Goal: Information Seeking & Learning: Find contact information

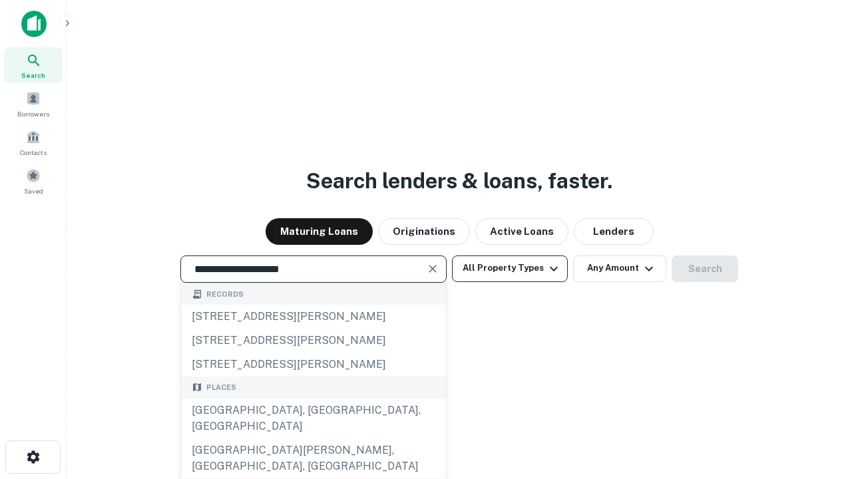
click at [313, 439] on div "Santa Monica, CA, USA" at bounding box center [313, 419] width 265 height 40
click at [510, 268] on button "All Property Types" at bounding box center [510, 269] width 116 height 27
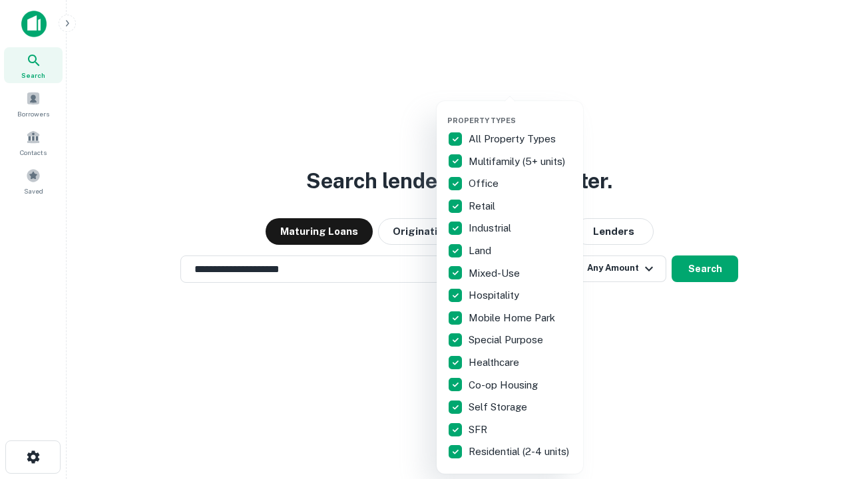
type input "**********"
click at [521, 112] on button "button" at bounding box center [520, 112] width 147 height 1
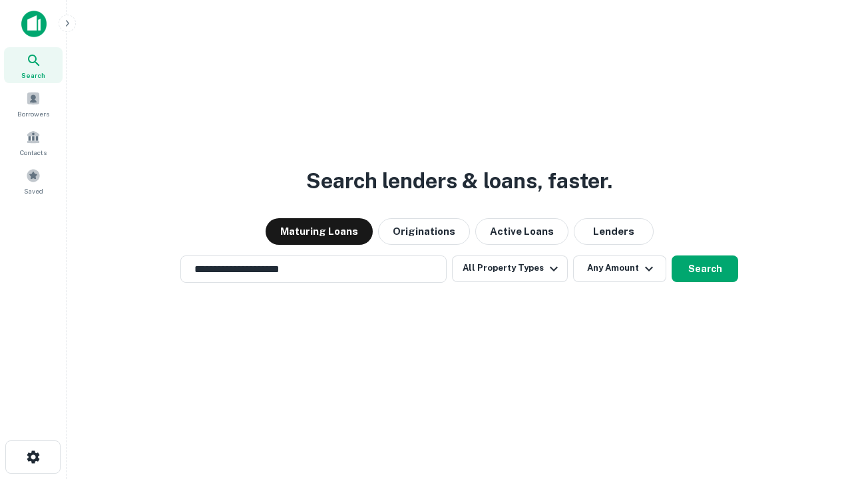
scroll to position [8, 160]
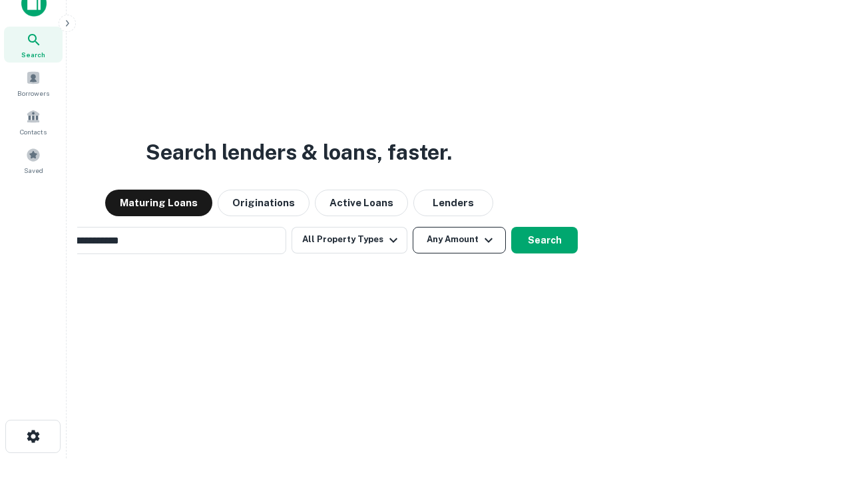
click at [413, 227] on button "Any Amount" at bounding box center [459, 240] width 93 height 27
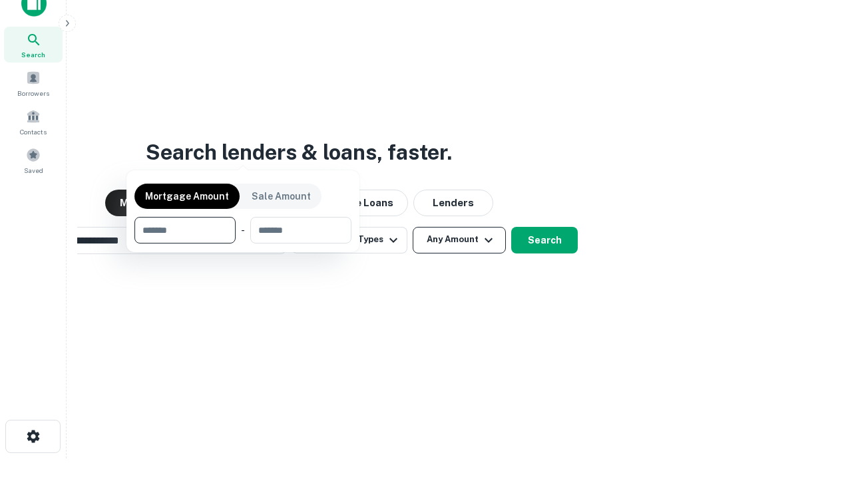
scroll to position [96, 377]
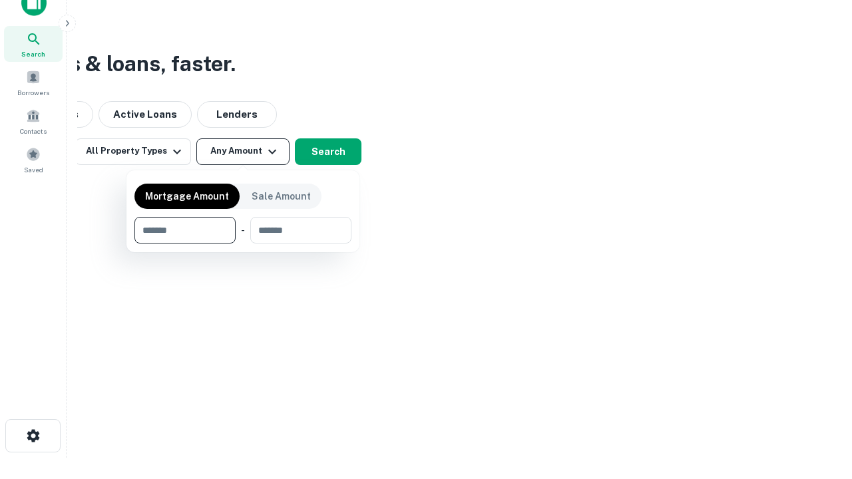
type input "*******"
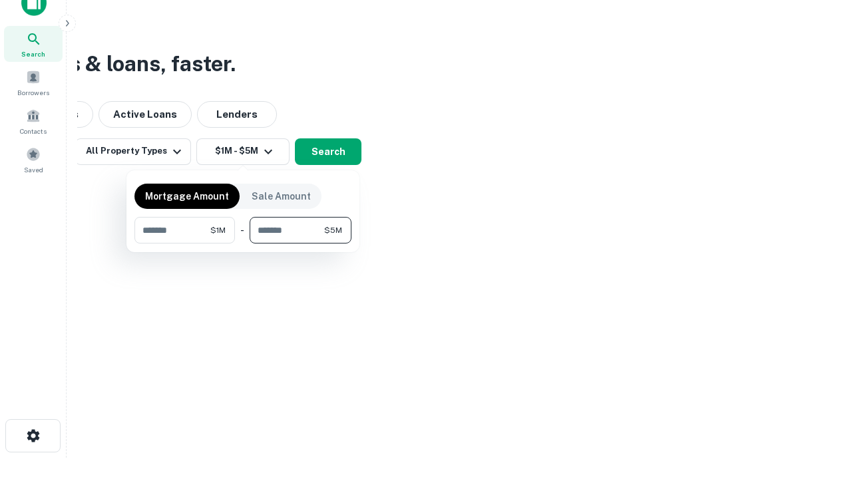
type input "*******"
click at [243, 244] on button "button" at bounding box center [243, 244] width 217 height 1
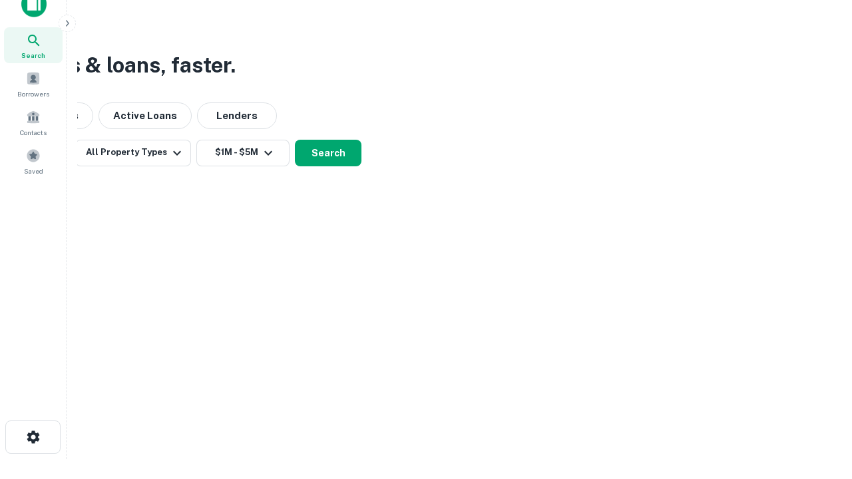
scroll to position [8, 246]
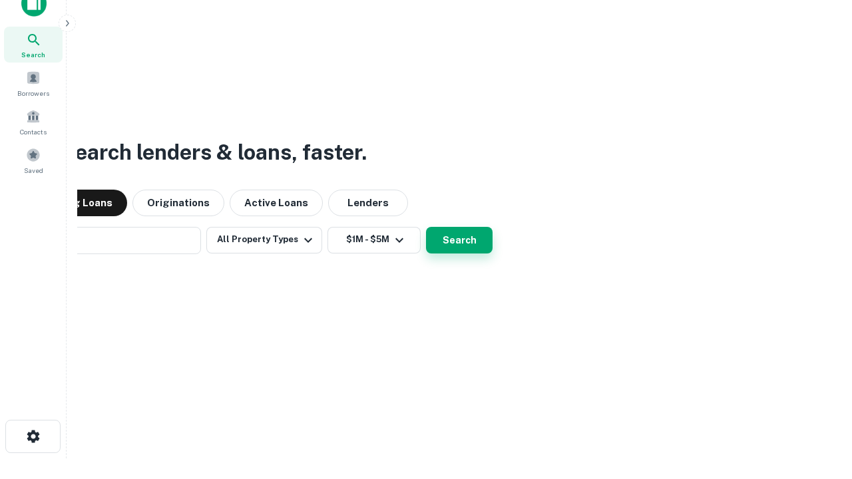
click at [426, 227] on button "Search" at bounding box center [459, 240] width 67 height 27
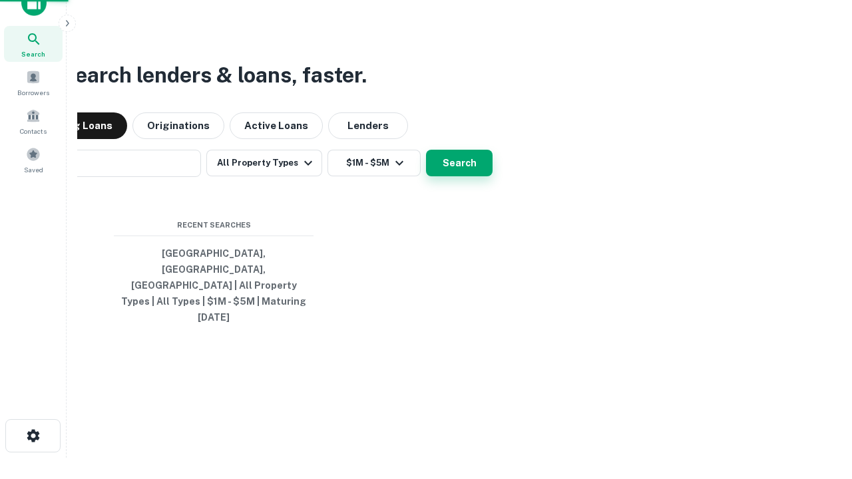
scroll to position [35, 377]
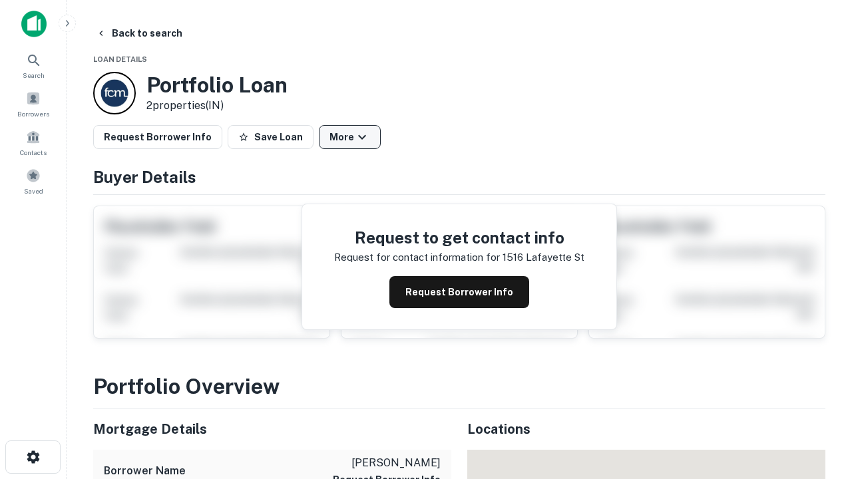
click at [350, 137] on button "More" at bounding box center [350, 137] width 62 height 24
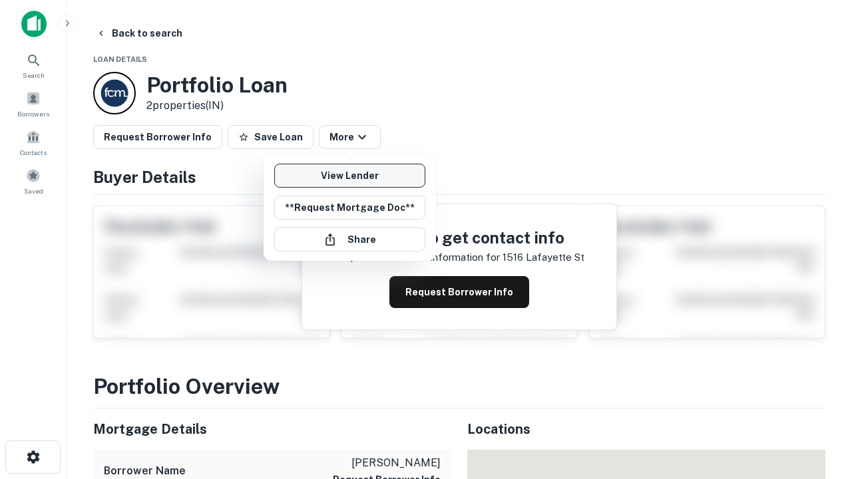
click at [350, 176] on link "View Lender" at bounding box center [349, 176] width 151 height 24
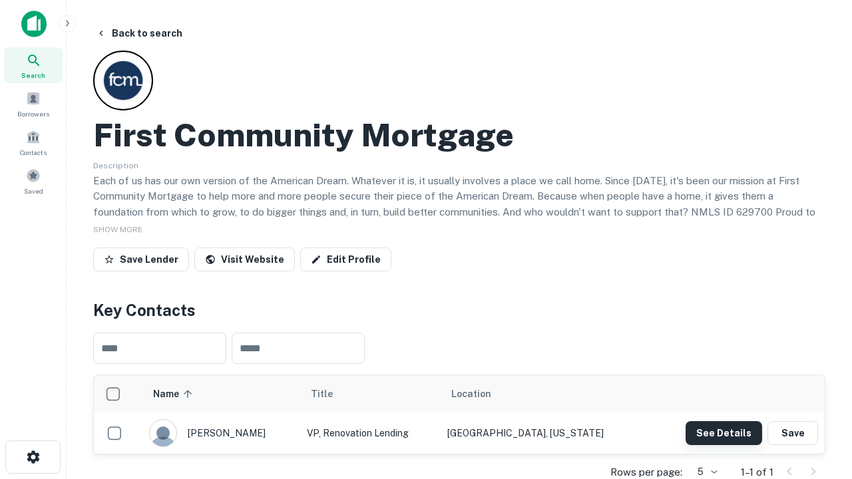
click at [724, 433] on button "See Details" at bounding box center [724, 434] width 77 height 24
click at [33, 457] on icon "button" at bounding box center [33, 457] width 16 height 16
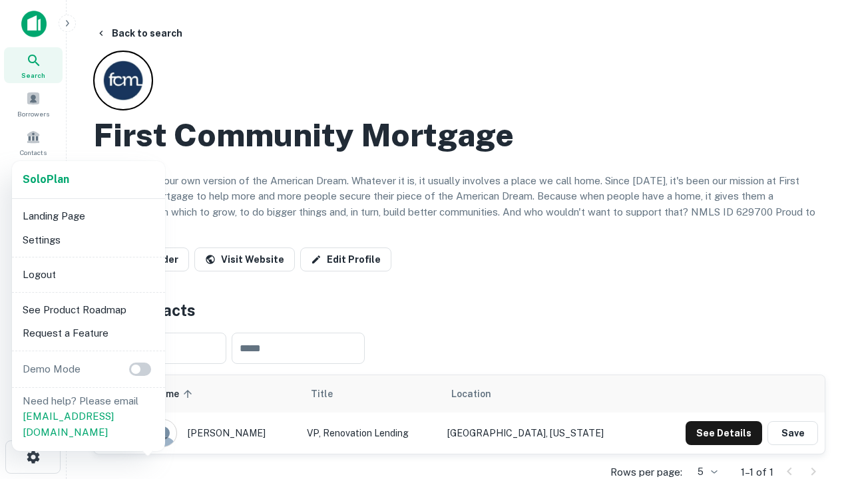
click at [88, 274] on li "Logout" at bounding box center [88, 275] width 143 height 24
